Goal: Task Accomplishment & Management: Complete application form

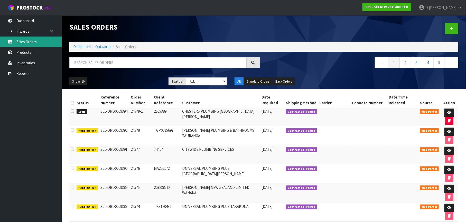
click at [38, 42] on link "Sales Orders" at bounding box center [31, 41] width 62 height 11
click at [451, 30] on icon at bounding box center [451, 29] width 4 height 4
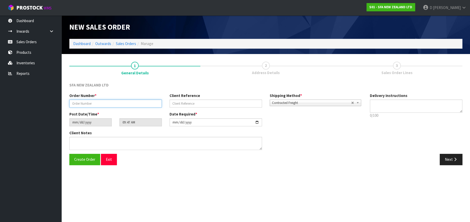
click at [92, 102] on input "text" at bounding box center [115, 103] width 92 height 8
type input "24580"
type input "206526350"
click at [450, 159] on button "Next" at bounding box center [450, 159] width 23 height 11
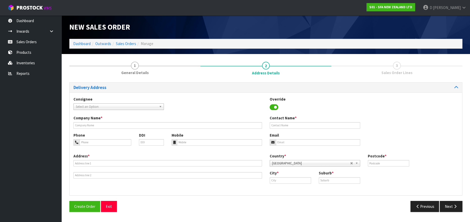
click at [133, 107] on span "Select an Option" at bounding box center [116, 106] width 81 height 6
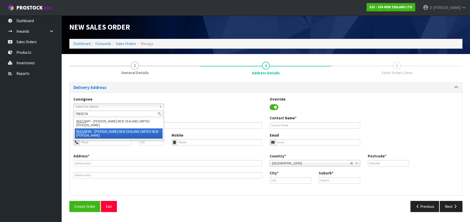
type input "REECN"
click at [139, 128] on li "REECN EWL - [PERSON_NAME] NEW ZEALAND LIMITED [GEOGRAPHIC_DATA][PERSON_NAME]" at bounding box center [119, 133] width 88 height 10
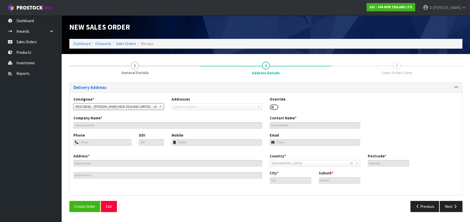
type input "[PERSON_NAME] NEW ZEALAND LIMITED [GEOGRAPHIC_DATA][PERSON_NAME]"
type input "[STREET_ADDRESS]"
type input "0600"
type input "[GEOGRAPHIC_DATA]"
type input "NEW [PERSON_NAME]"
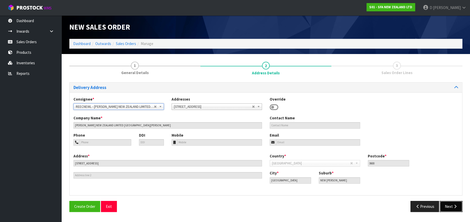
click at [454, 205] on icon "button" at bounding box center [454, 206] width 5 height 4
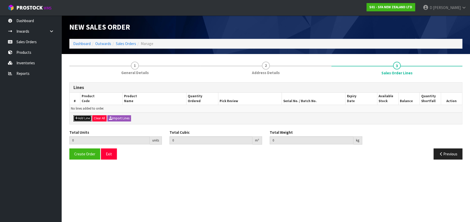
click at [81, 115] on button "Add Line" at bounding box center [82, 118] width 18 height 6
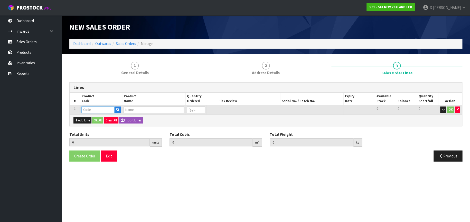
click at [87, 108] on input "text" at bounding box center [97, 109] width 33 height 6
type input "SA200"
type input "0.000000"
type input "0.000"
type input "[PERSON_NAME] COMMERCIAL MACERATOR"
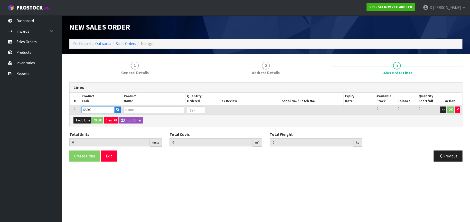
type input "0"
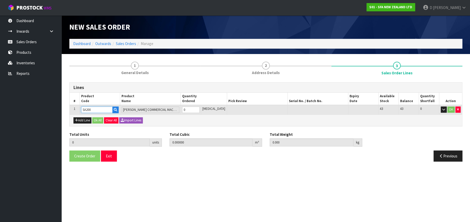
type input "SA200"
type input "1"
type input "0.021692"
type input "6.05"
type input "1"
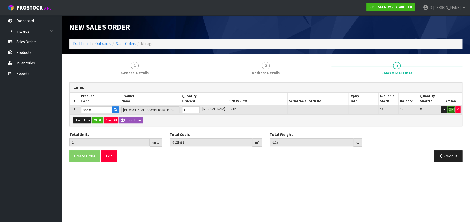
click at [449, 108] on button "OK" at bounding box center [450, 109] width 7 height 6
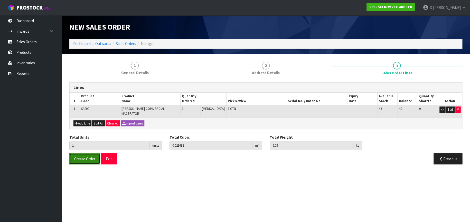
click at [80, 156] on span "Create Order" at bounding box center [84, 158] width 21 height 5
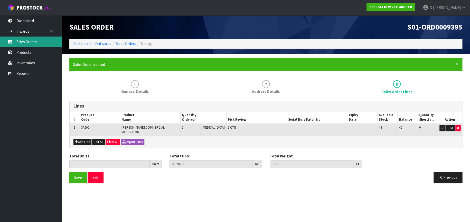
click at [29, 40] on link "Sales Orders" at bounding box center [31, 41] width 62 height 11
